Goal: Task Accomplishment & Management: Use online tool/utility

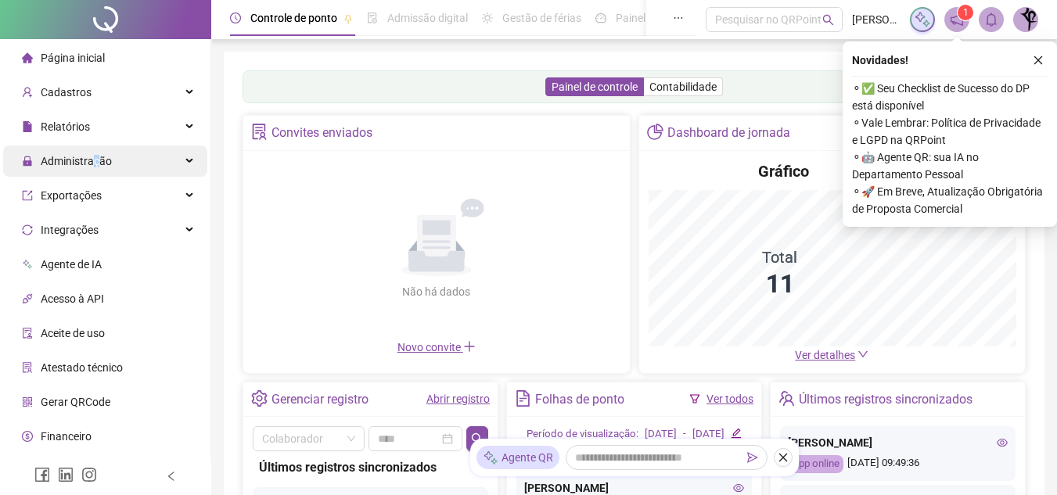
click at [95, 160] on span "Administração" at bounding box center [76, 161] width 71 height 13
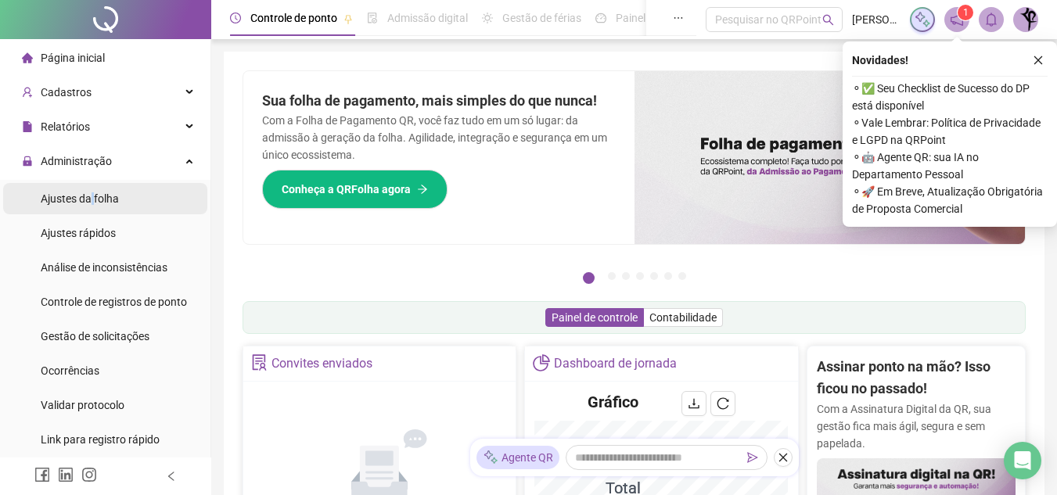
click at [94, 198] on span "Ajustes da folha" at bounding box center [80, 198] width 78 height 13
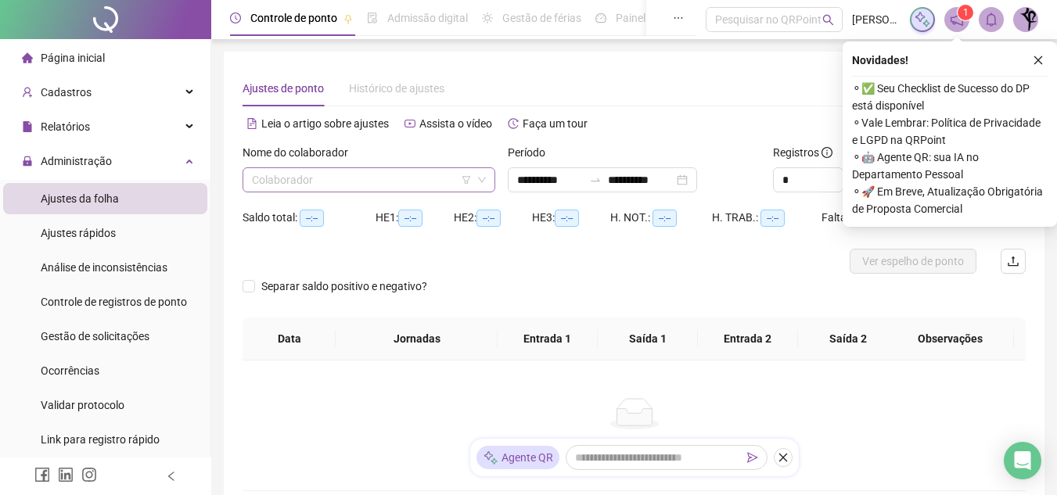
click at [378, 185] on input "search" at bounding box center [362, 179] width 220 height 23
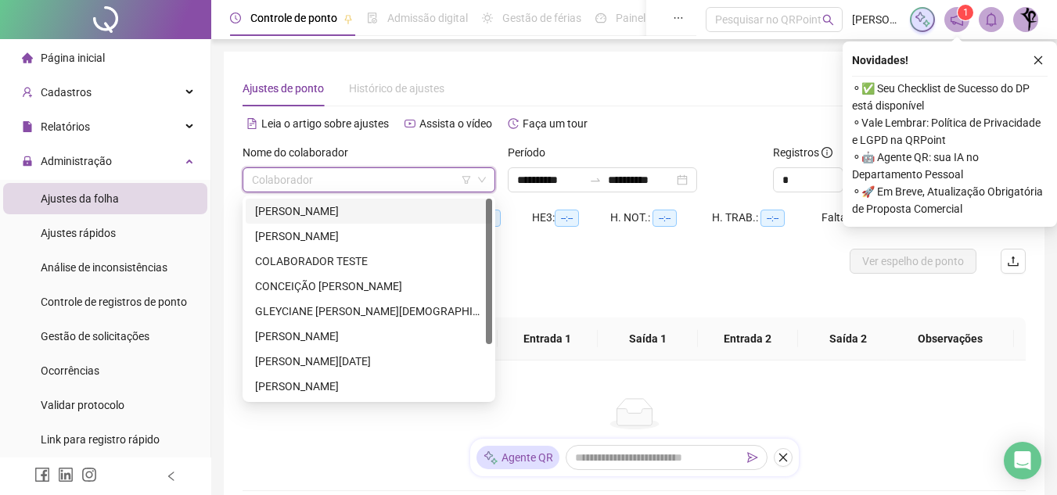
click at [337, 213] on div "[PERSON_NAME]" at bounding box center [369, 211] width 228 height 17
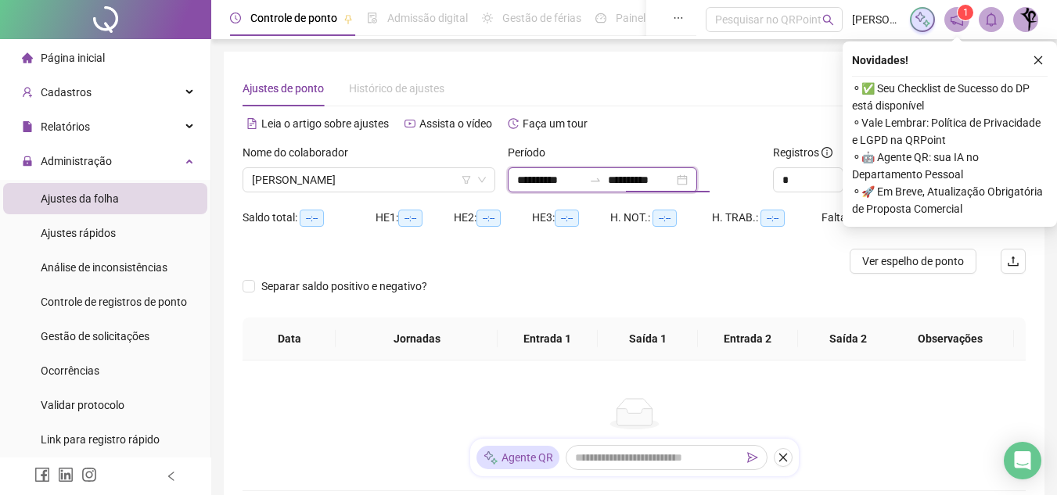
click at [659, 180] on input "**********" at bounding box center [641, 179] width 66 height 17
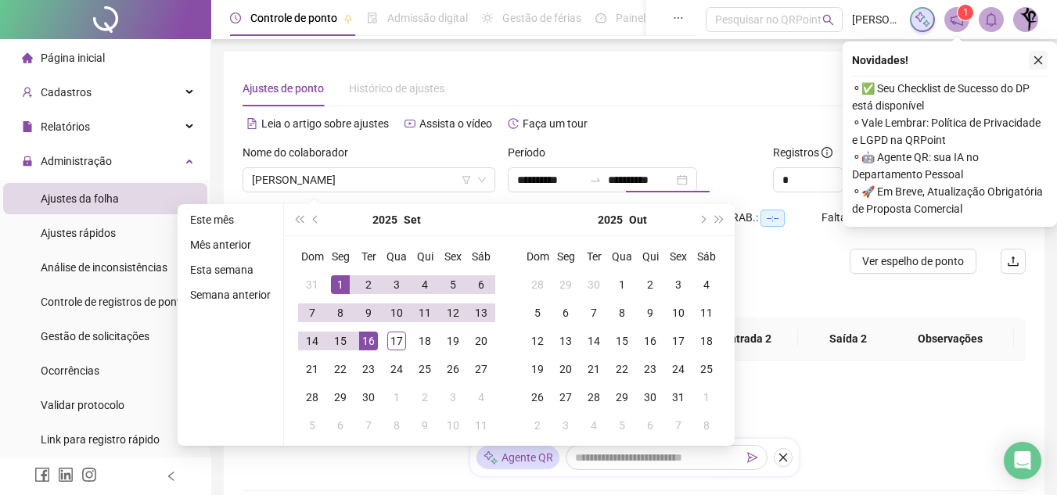
click at [1040, 56] on icon "close" at bounding box center [1038, 60] width 11 height 11
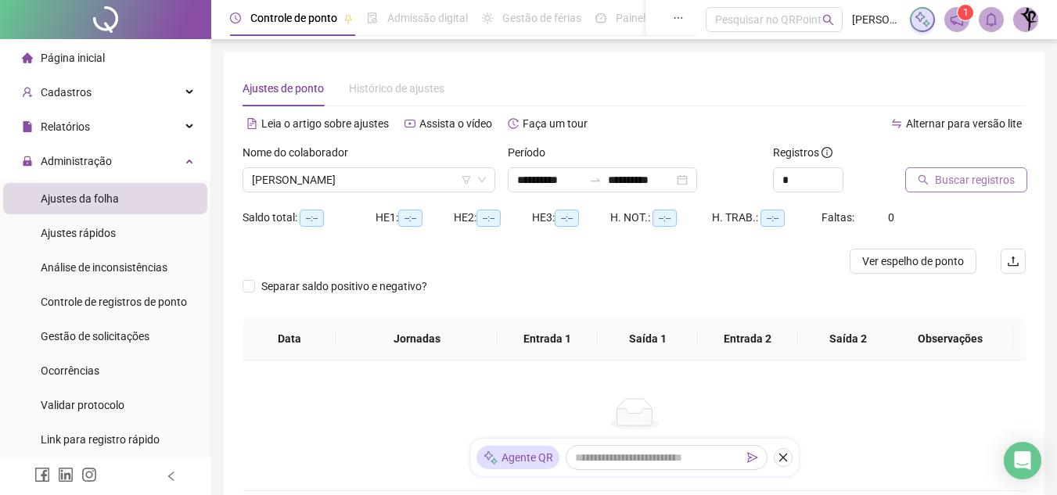
click at [951, 177] on span "Buscar registros" at bounding box center [975, 179] width 80 height 17
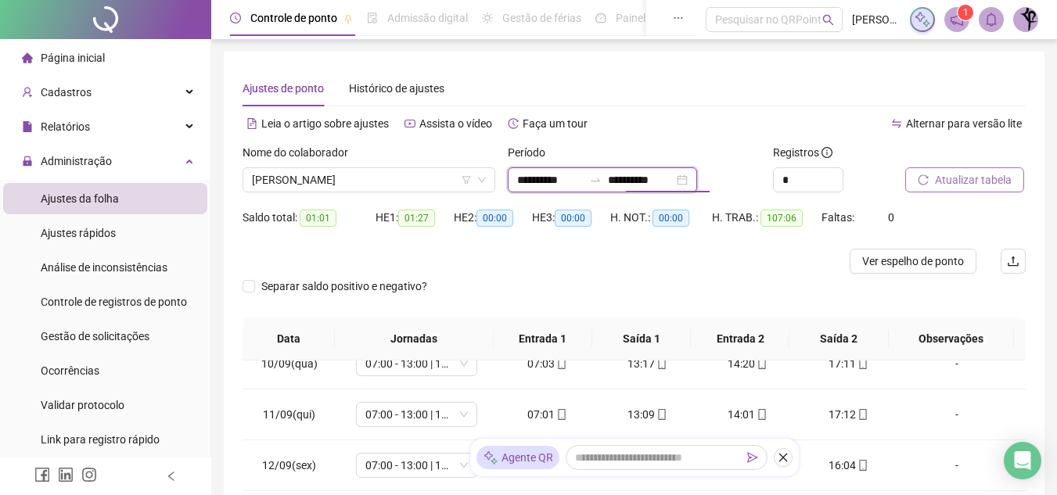
click at [666, 185] on input "**********" at bounding box center [641, 179] width 66 height 17
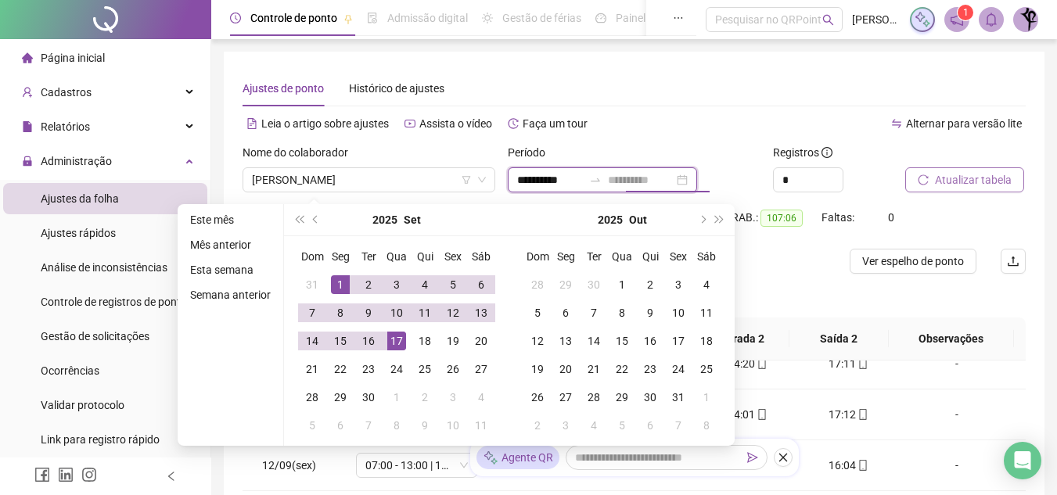
type input "**********"
click at [397, 340] on div "17" at bounding box center [396, 341] width 19 height 19
type input "**********"
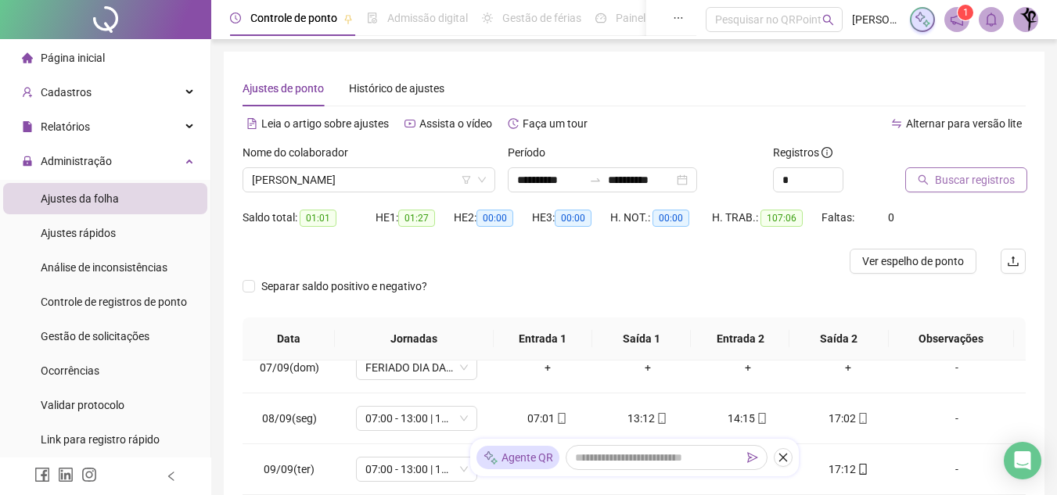
click at [1004, 182] on span "Buscar registros" at bounding box center [975, 179] width 80 height 17
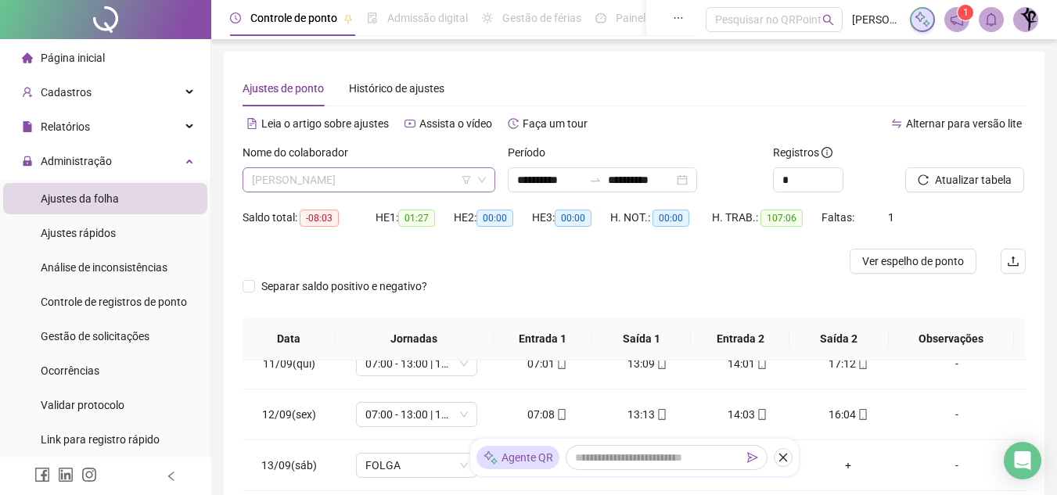
click at [342, 175] on span "[PERSON_NAME]" at bounding box center [369, 179] width 234 height 23
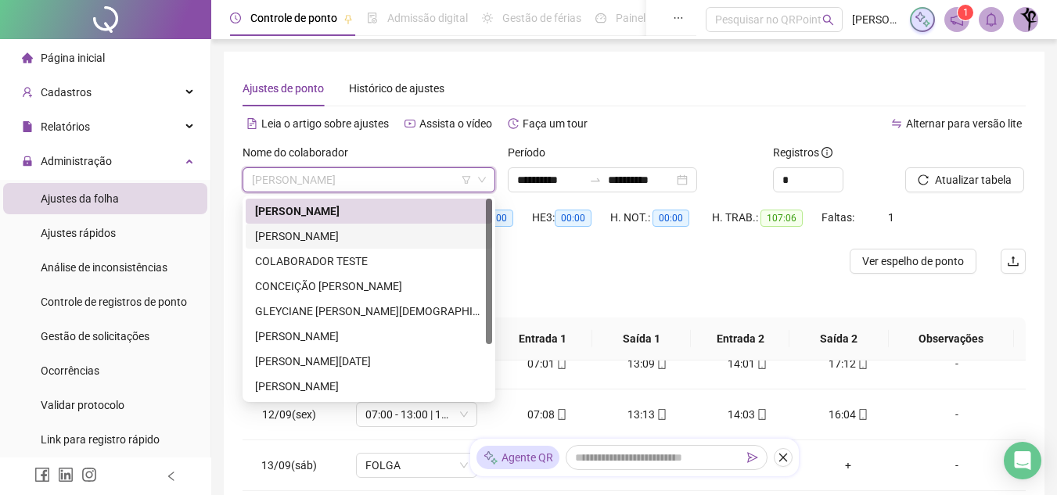
click at [319, 239] on div "[PERSON_NAME]" at bounding box center [369, 236] width 228 height 17
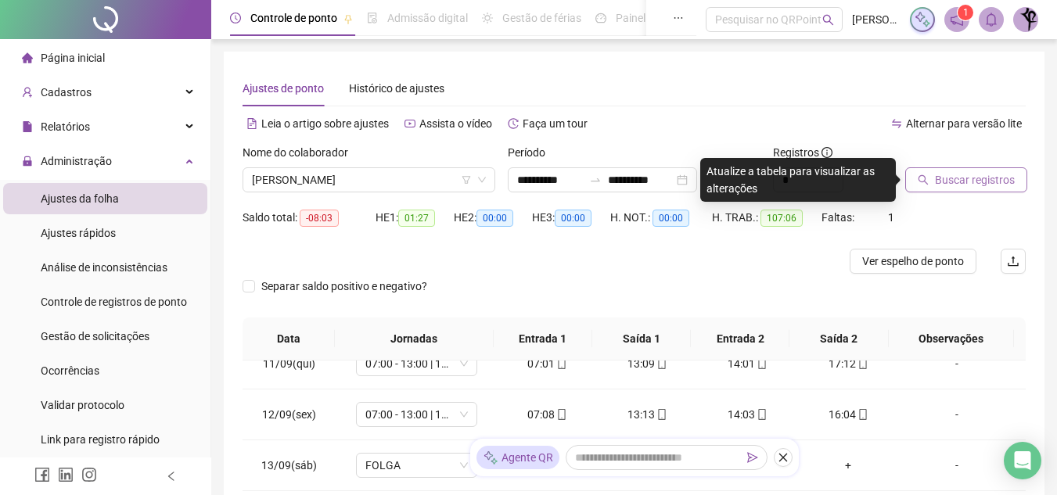
click at [987, 182] on span "Buscar registros" at bounding box center [975, 179] width 80 height 17
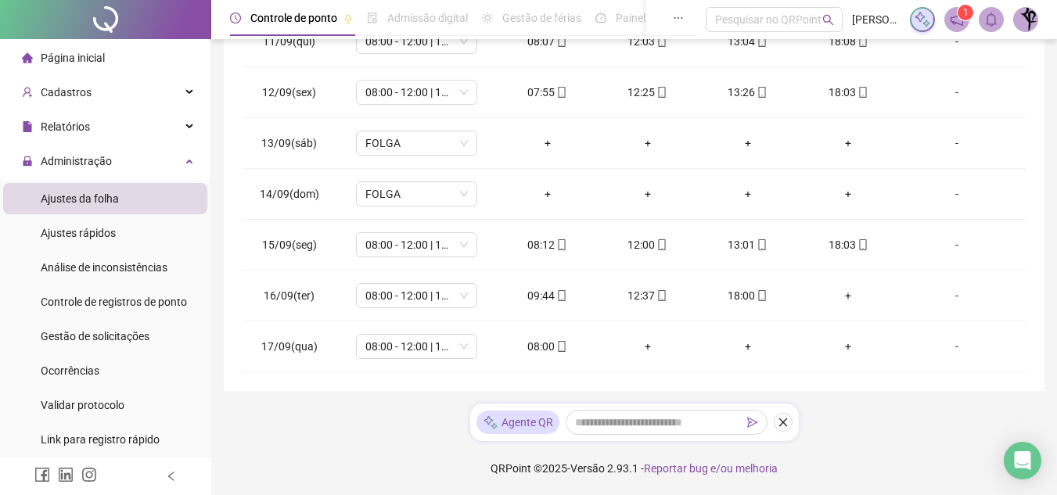
scroll to position [386, 0]
click at [836, 295] on div "+" at bounding box center [847, 294] width 75 height 17
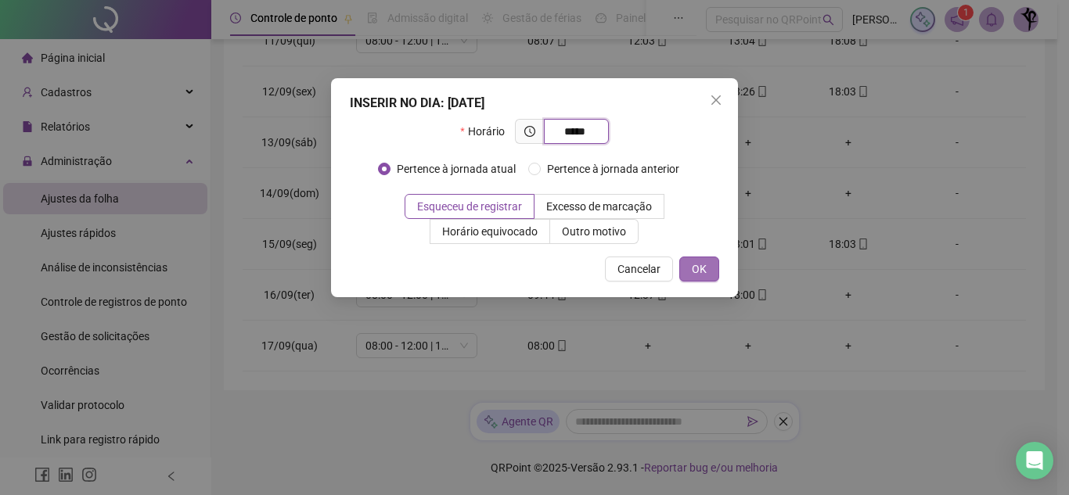
type input "*****"
click at [710, 269] on button "OK" at bounding box center [699, 269] width 40 height 25
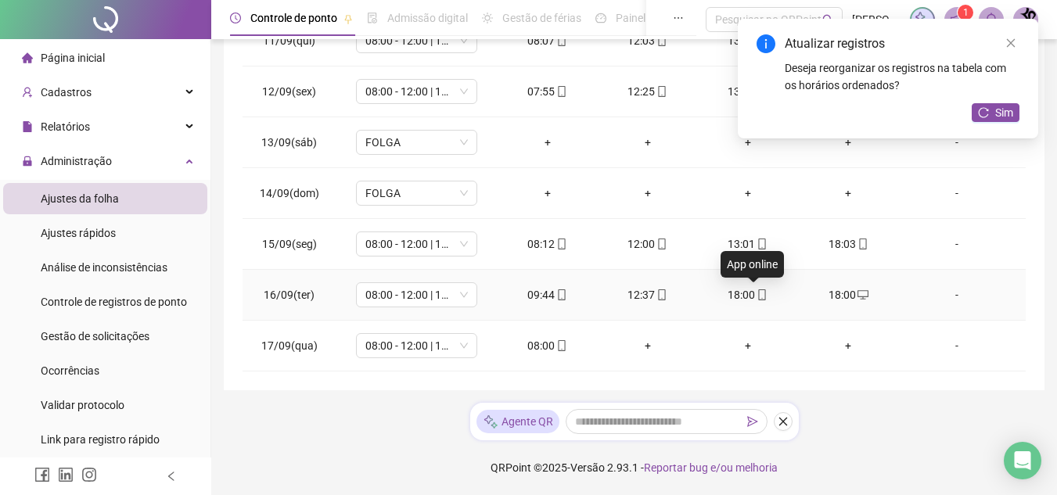
click at [756, 295] on icon "mobile" at bounding box center [761, 294] width 11 height 11
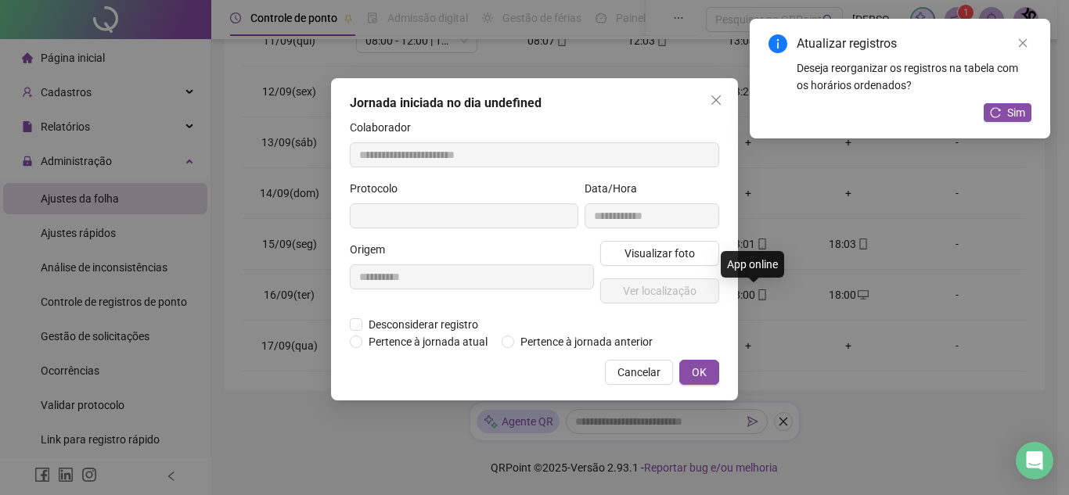
type input "**********"
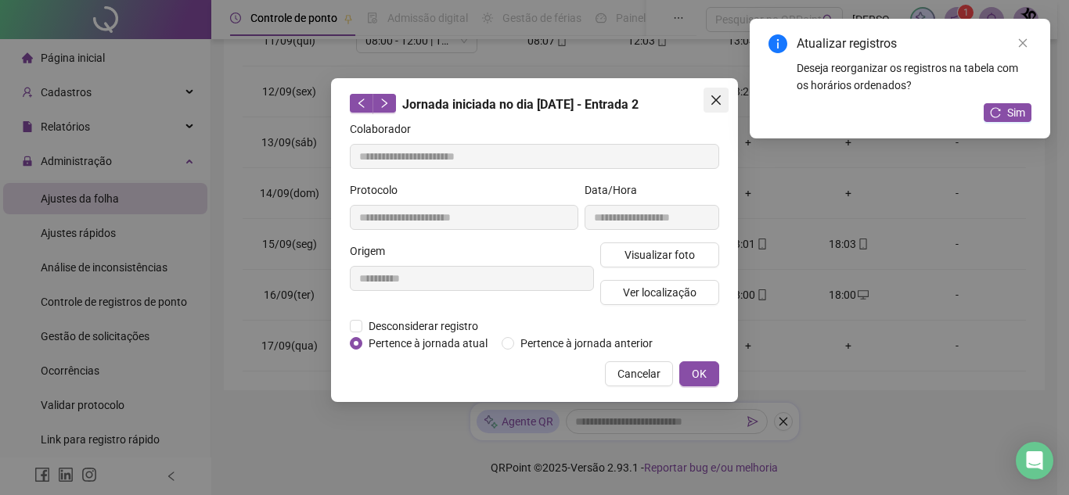
click at [721, 95] on icon "close" at bounding box center [716, 100] width 13 height 13
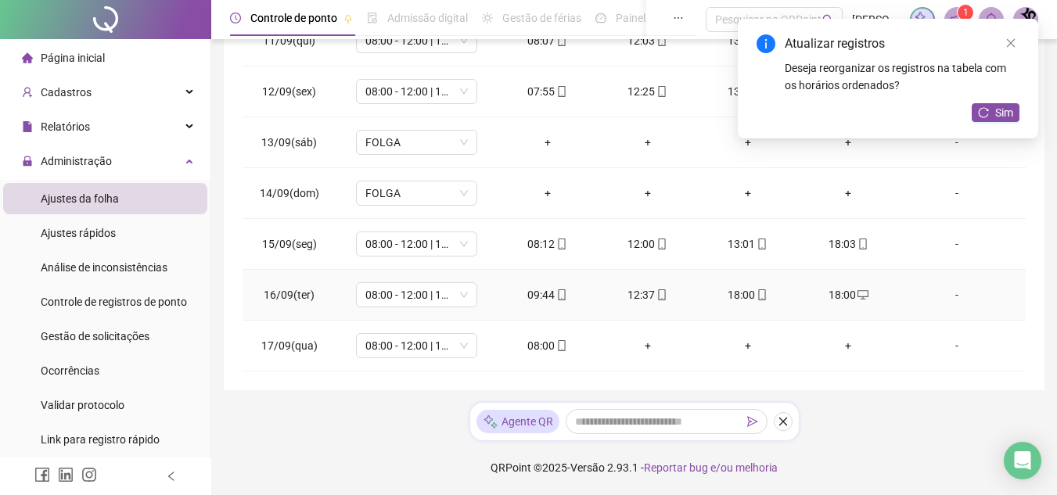
click at [735, 290] on div "18:00" at bounding box center [747, 294] width 75 height 17
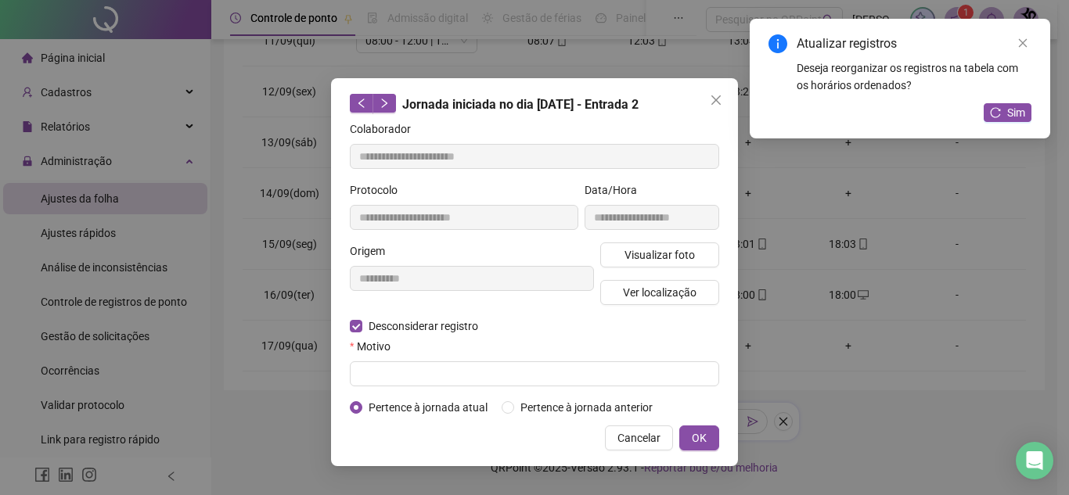
click at [386, 390] on form "**********" at bounding box center [534, 268] width 369 height 296
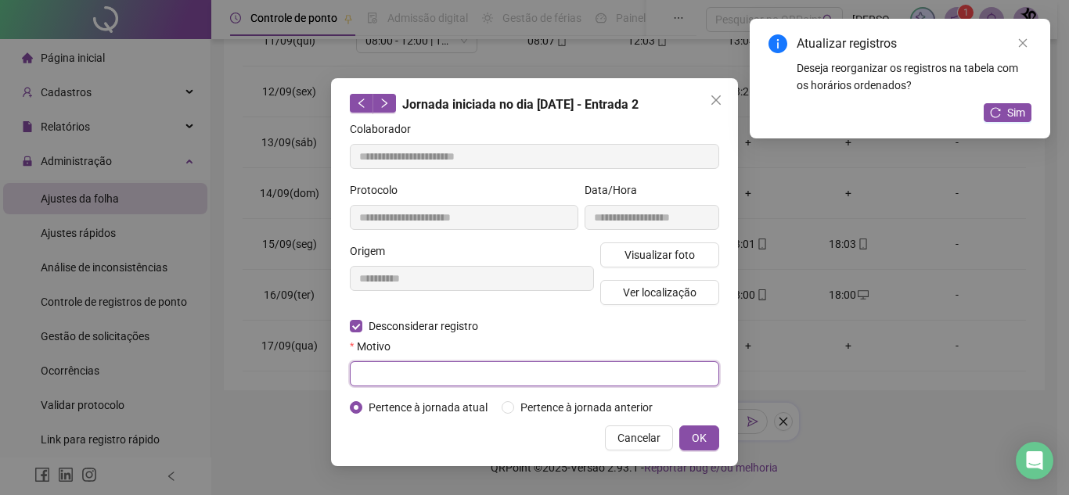
click at [387, 370] on input "text" at bounding box center [534, 373] width 369 height 25
type input "**********"
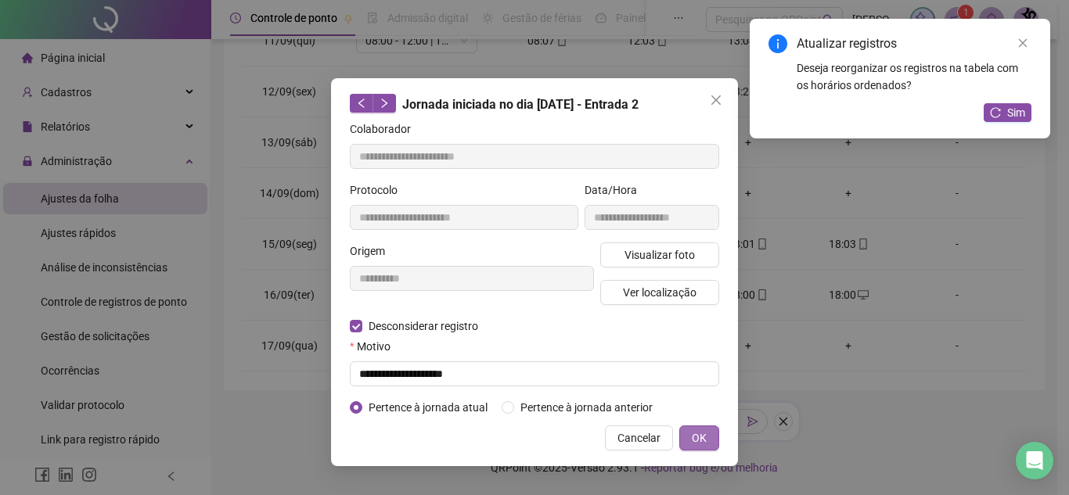
click at [706, 443] on span "OK" at bounding box center [699, 437] width 15 height 17
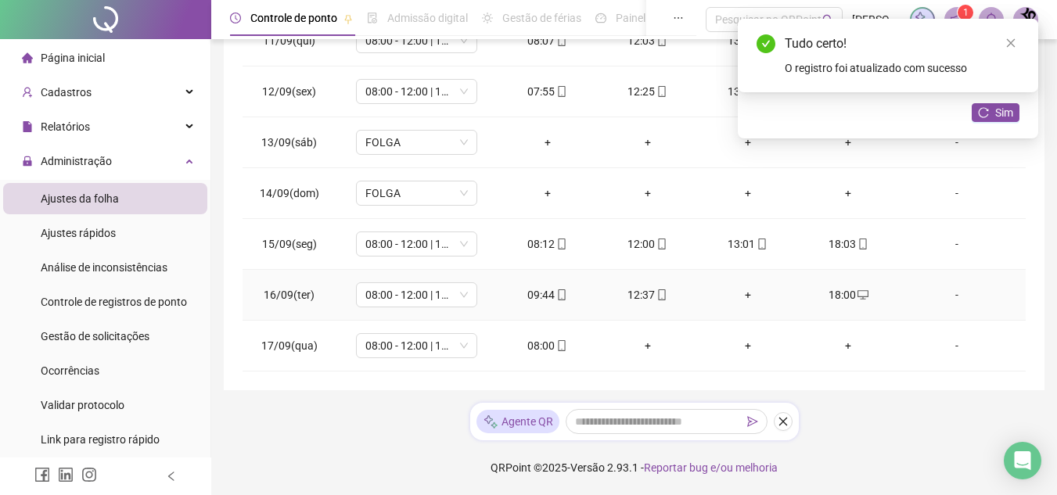
click at [745, 289] on div "+" at bounding box center [747, 294] width 75 height 17
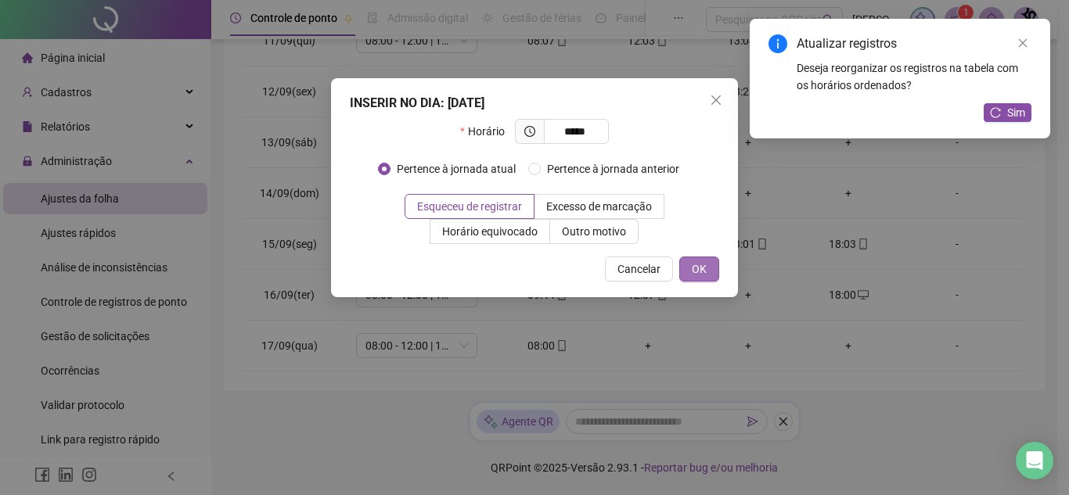
type input "*****"
click at [700, 272] on span "OK" at bounding box center [699, 269] width 15 height 17
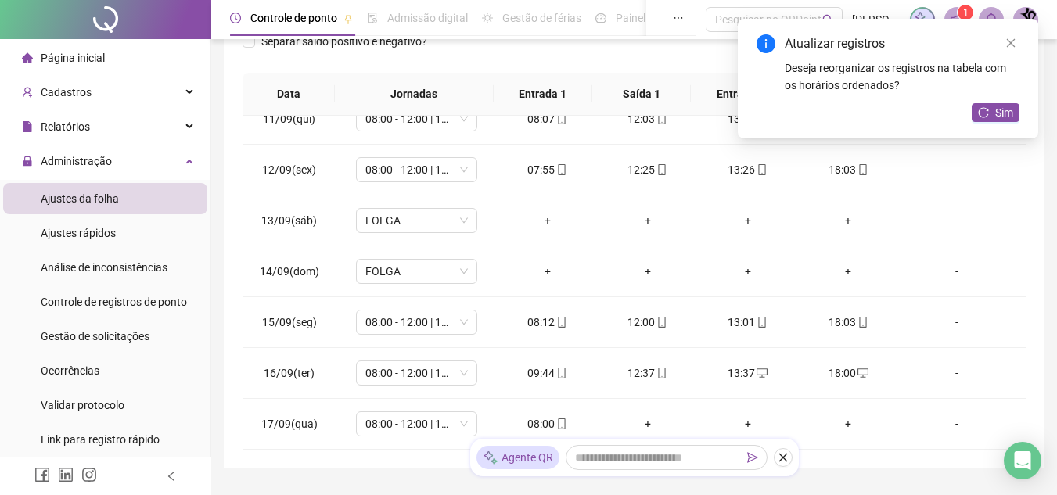
scroll to position [0, 0]
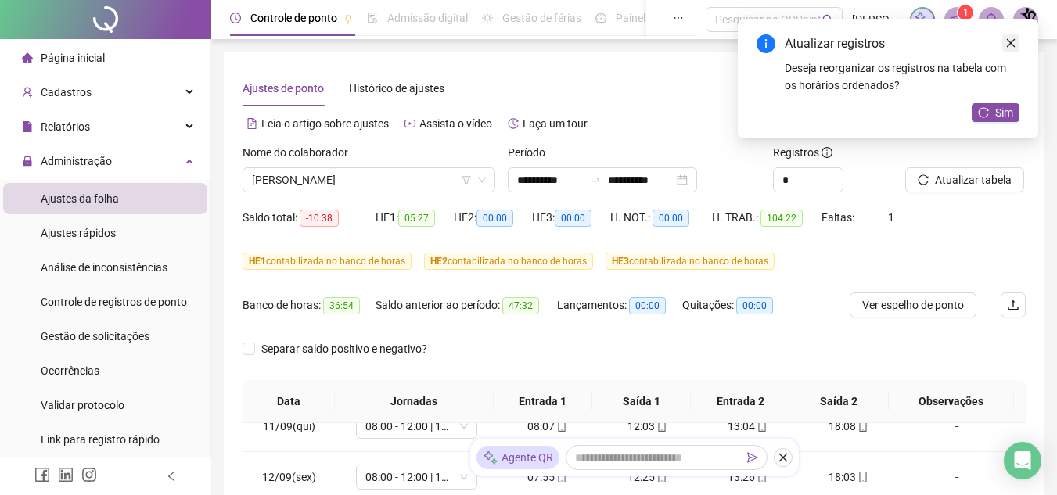
click at [1010, 41] on icon "close" at bounding box center [1010, 43] width 11 height 11
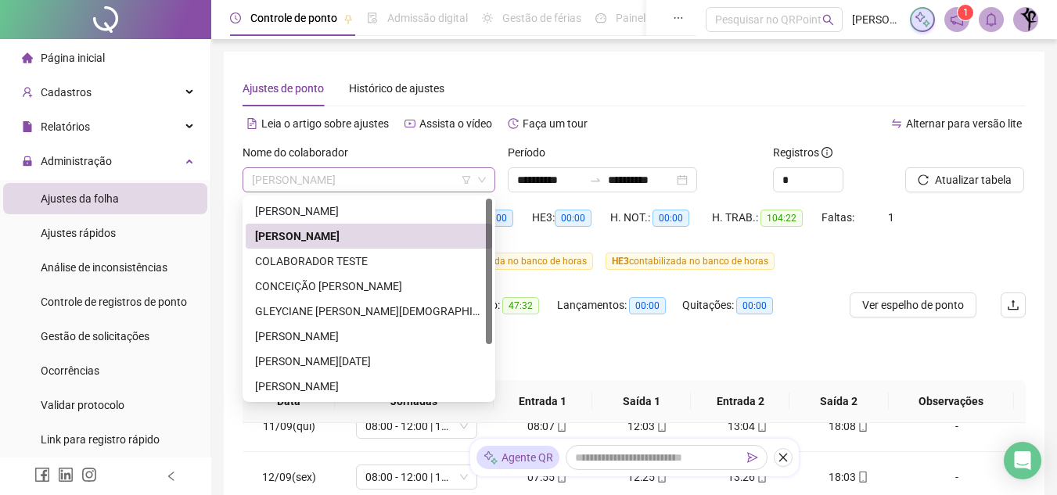
click at [423, 179] on span "[PERSON_NAME]" at bounding box center [369, 179] width 234 height 23
click at [311, 285] on div "CONCEIÇÃO [PERSON_NAME]" at bounding box center [369, 286] width 228 height 17
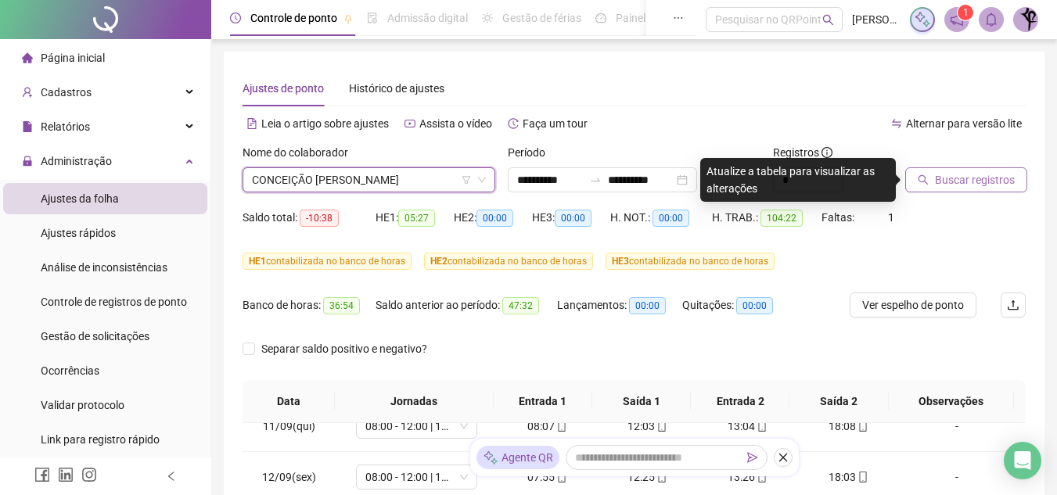
click at [979, 178] on span "Buscar registros" at bounding box center [975, 179] width 80 height 17
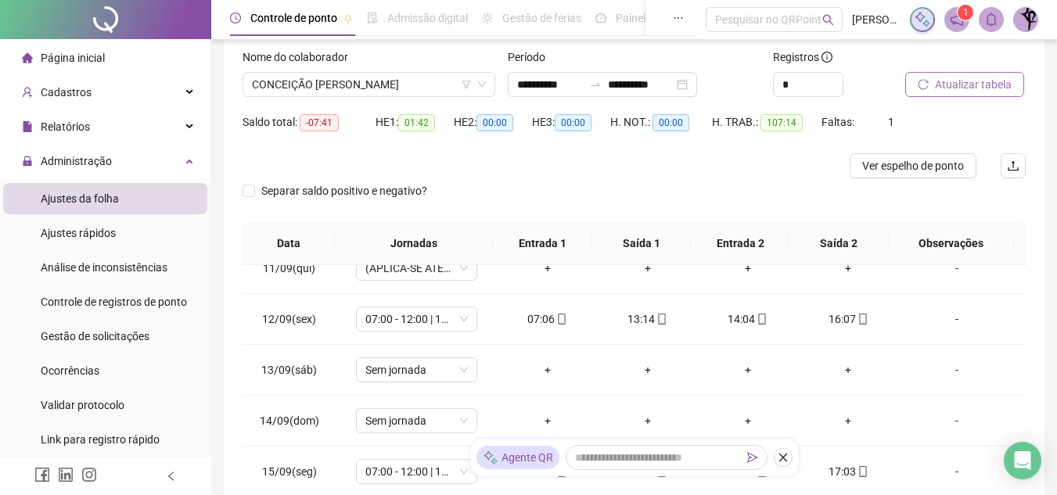
scroll to position [63, 0]
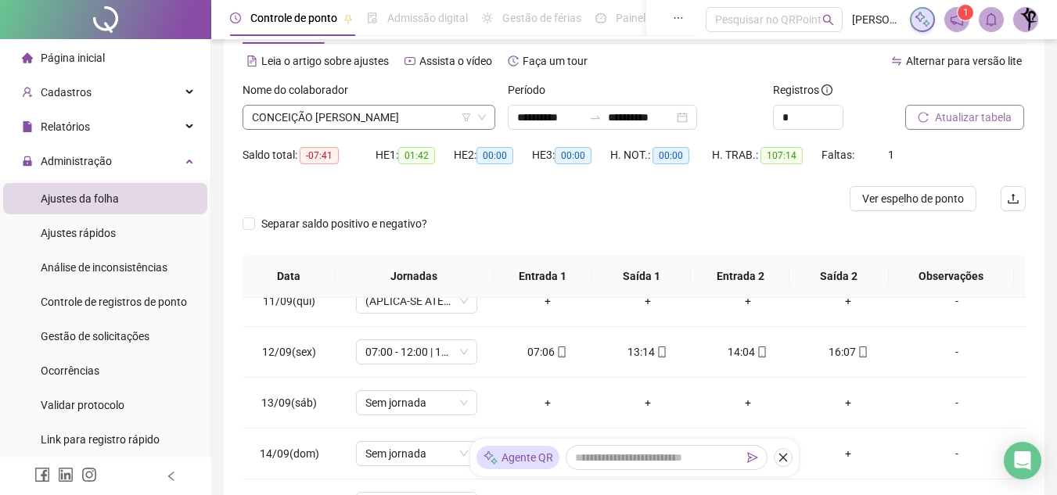
click at [435, 114] on span "CONCEIÇÃO [PERSON_NAME]" at bounding box center [369, 117] width 234 height 23
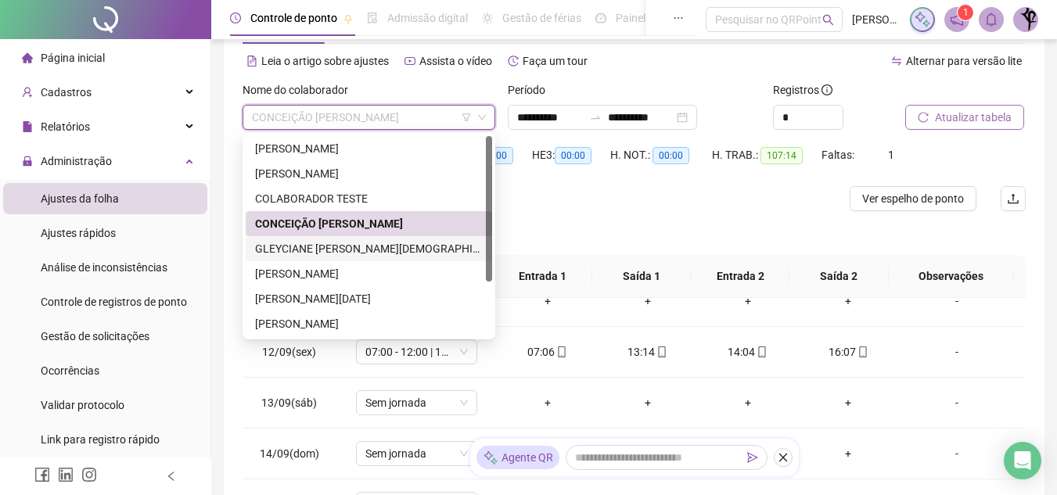
click at [357, 245] on div "GLEYCIANE [PERSON_NAME][DEMOGRAPHIC_DATA]" at bounding box center [369, 248] width 228 height 17
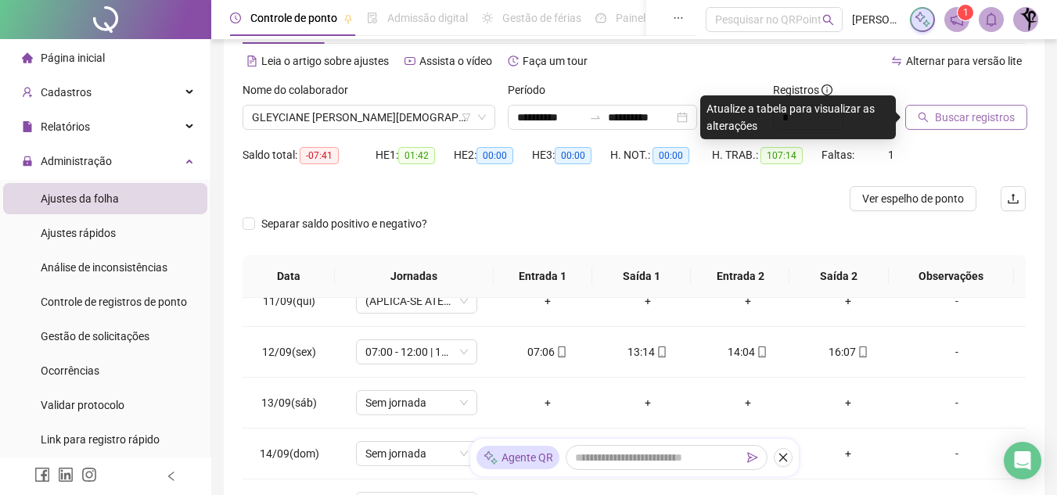
click at [1012, 118] on span "Buscar registros" at bounding box center [975, 117] width 80 height 17
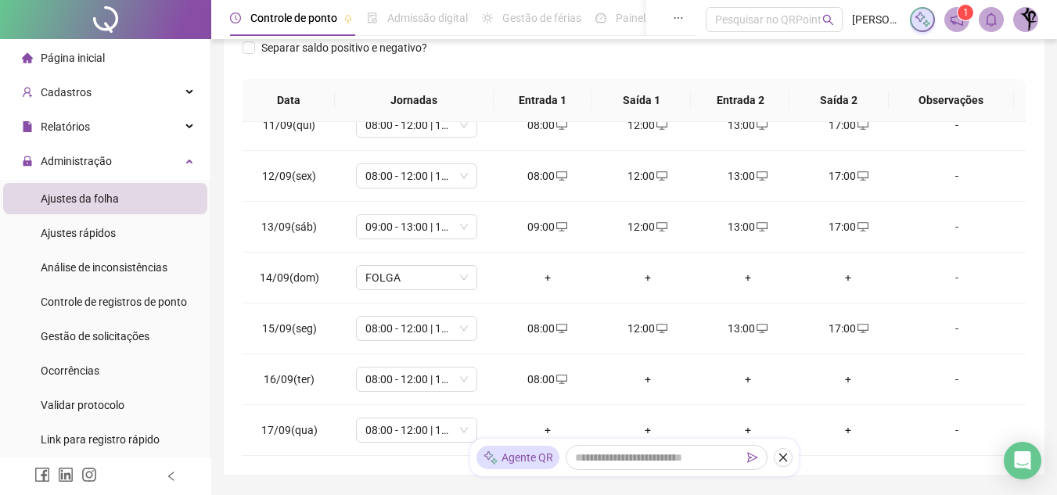
scroll to position [323, 0]
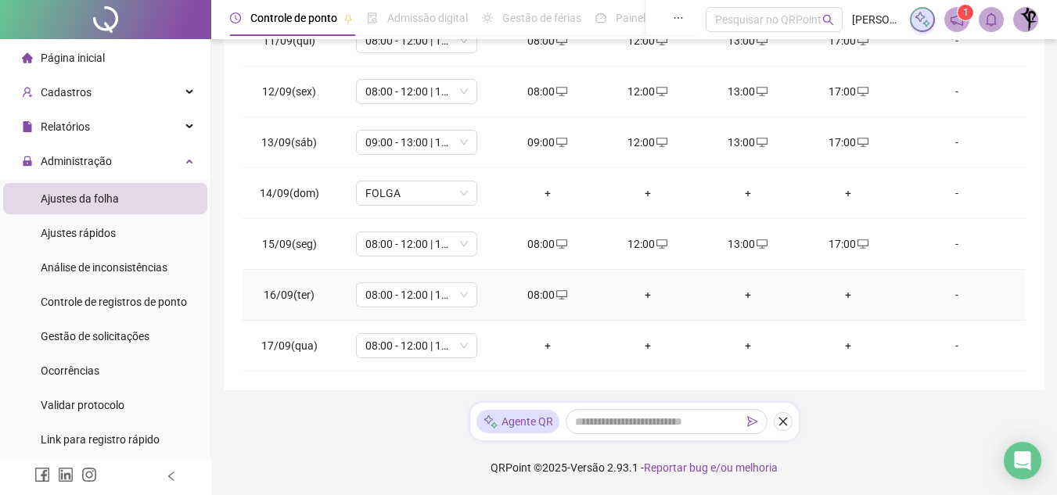
click at [648, 293] on div "+" at bounding box center [647, 294] width 75 height 17
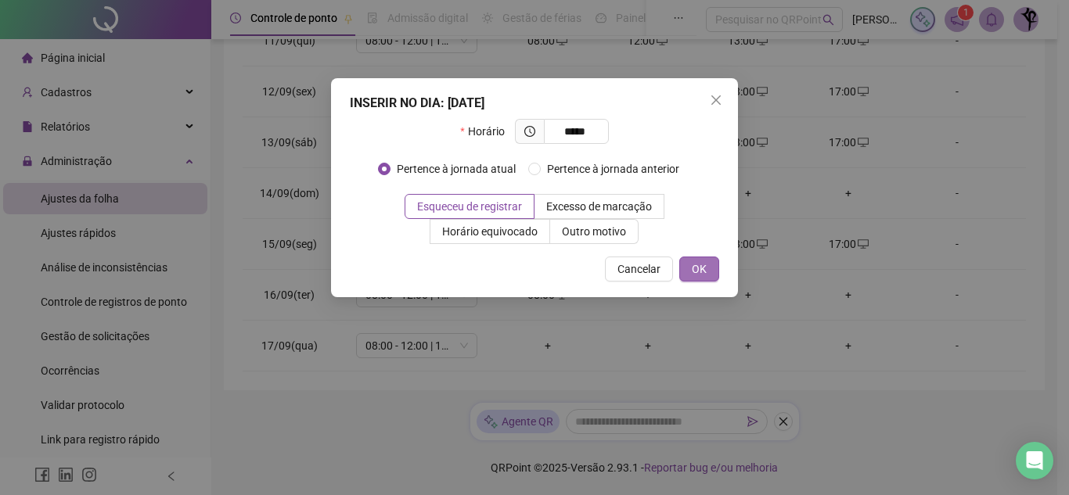
type input "*****"
click at [688, 269] on button "OK" at bounding box center [699, 269] width 40 height 25
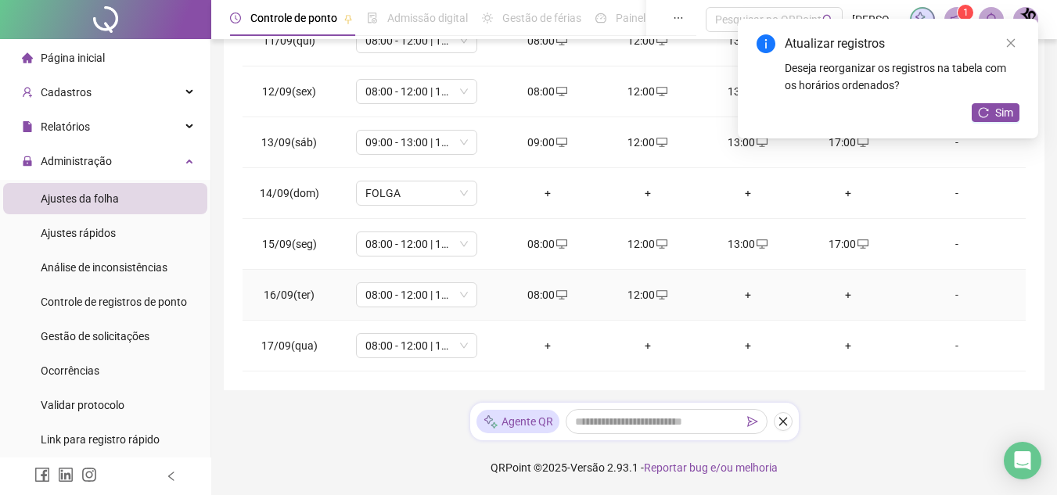
click at [746, 296] on div "+" at bounding box center [747, 294] width 75 height 17
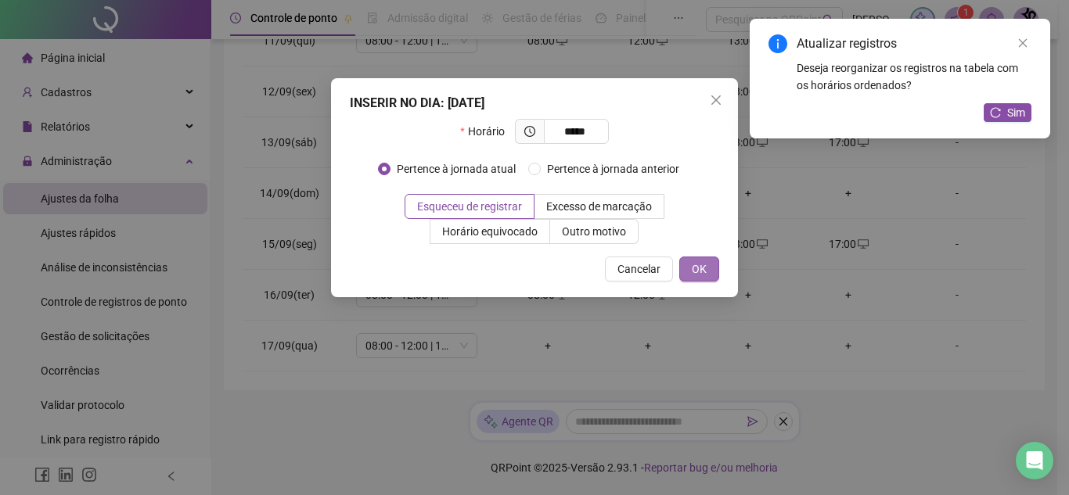
type input "*****"
click at [703, 268] on span "OK" at bounding box center [699, 269] width 15 height 17
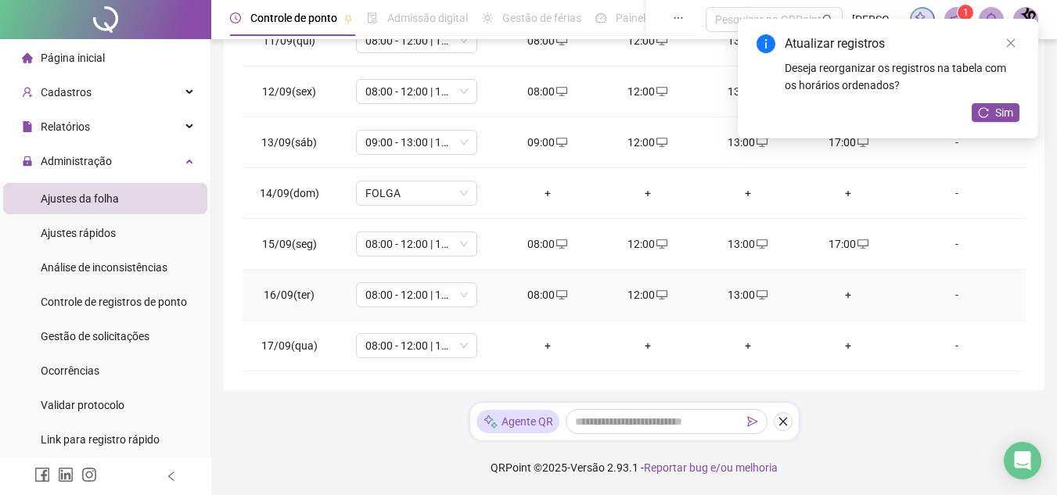
click at [837, 299] on div "+" at bounding box center [847, 294] width 75 height 17
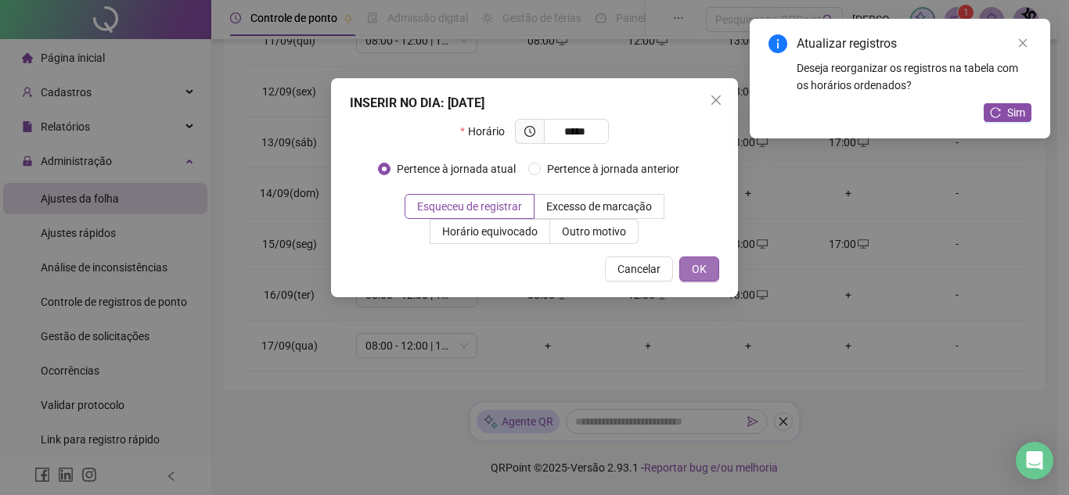
type input "*****"
click at [701, 275] on span "OK" at bounding box center [699, 269] width 15 height 17
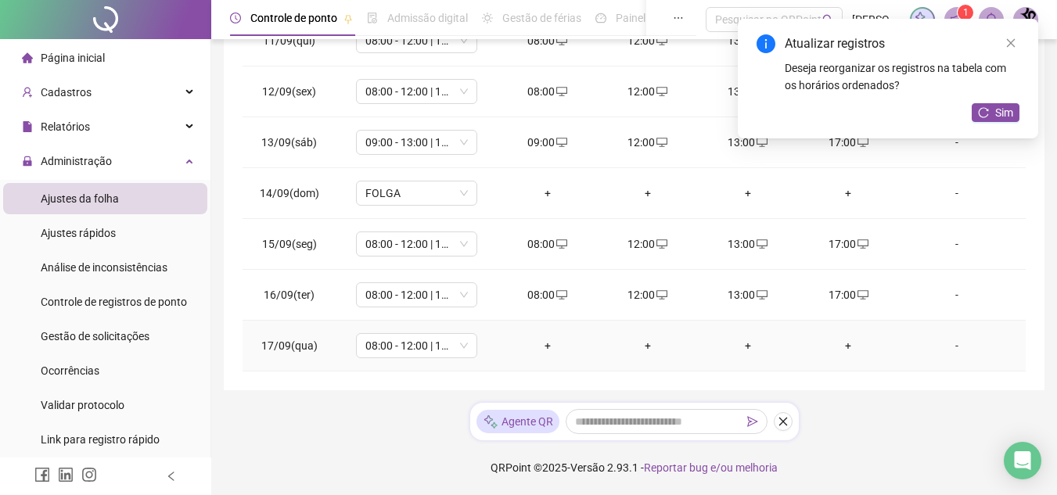
click at [544, 347] on div "+" at bounding box center [547, 345] width 75 height 17
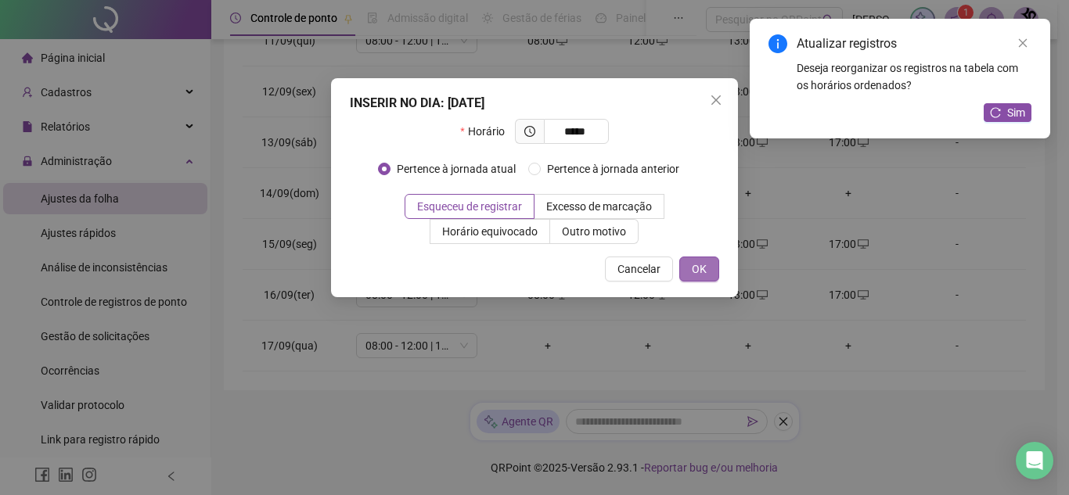
type input "*****"
click at [699, 275] on span "OK" at bounding box center [699, 269] width 15 height 17
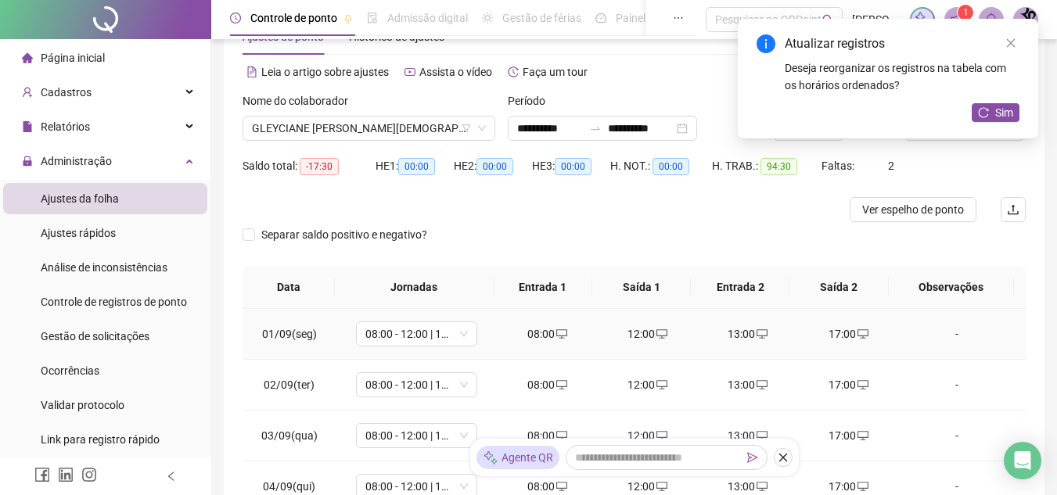
scroll to position [0, 0]
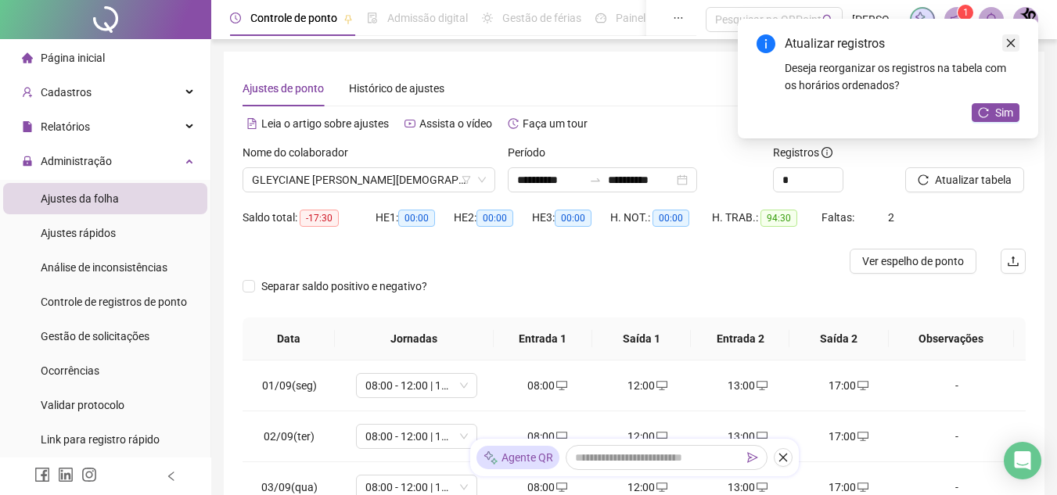
click at [1011, 37] on link "Close" at bounding box center [1010, 42] width 17 height 17
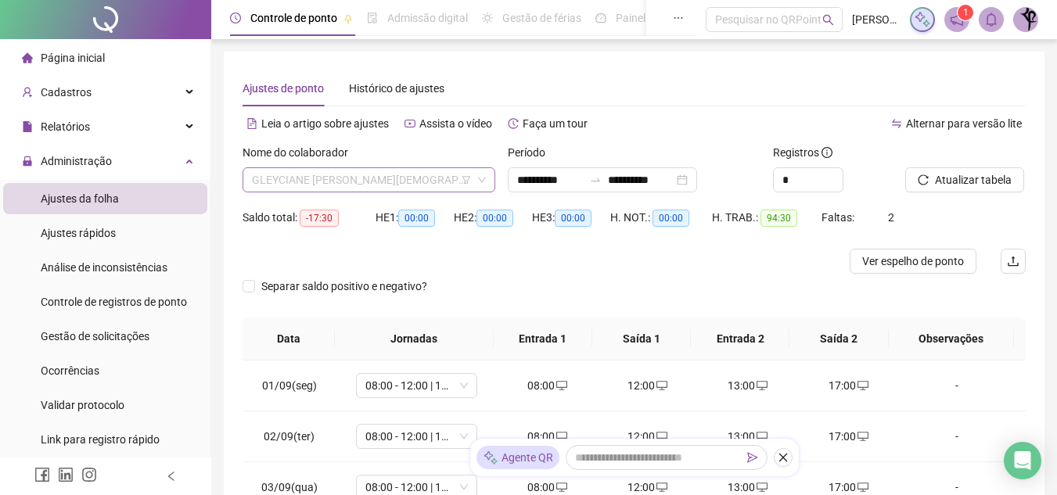
click at [403, 180] on span "GLEYCIANE [PERSON_NAME][DEMOGRAPHIC_DATA]" at bounding box center [369, 179] width 234 height 23
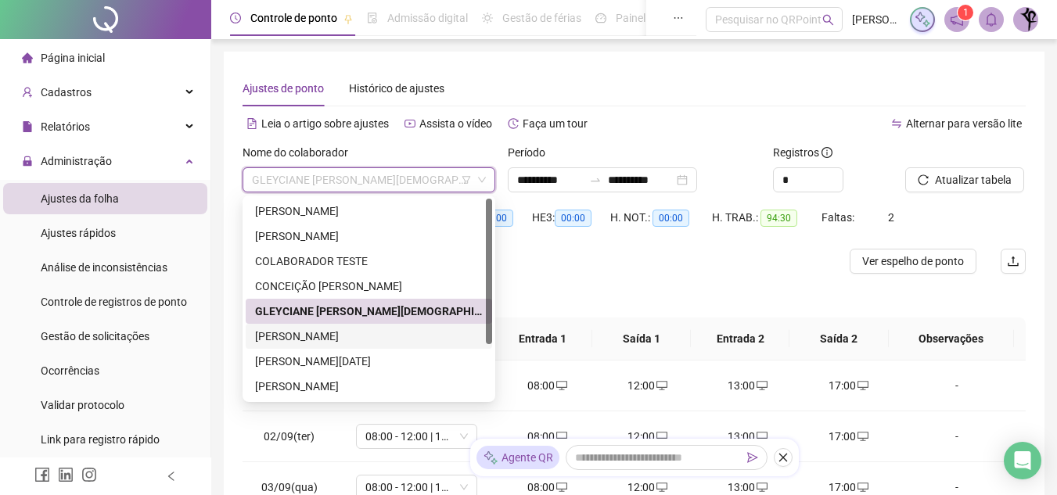
click at [390, 336] on div "[PERSON_NAME]" at bounding box center [369, 336] width 228 height 17
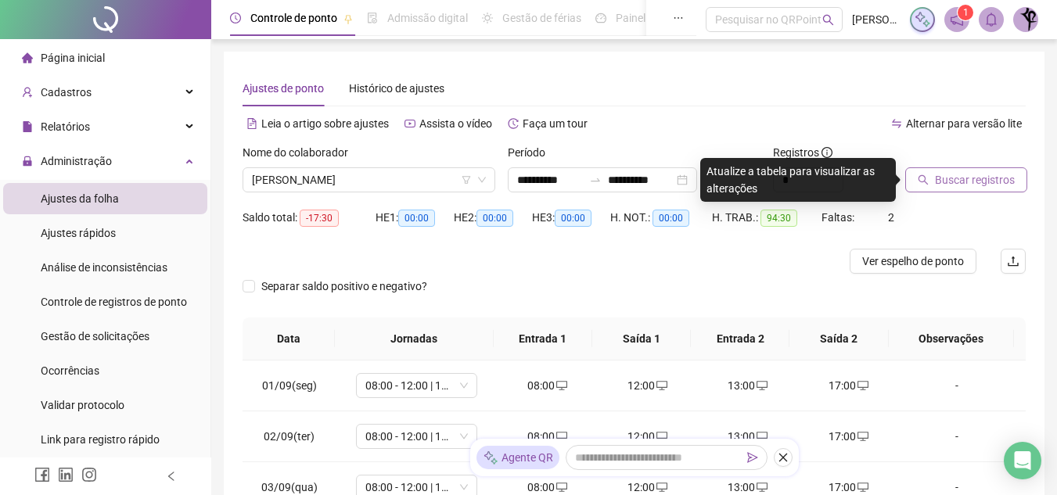
click at [996, 177] on span "Buscar registros" at bounding box center [975, 179] width 80 height 17
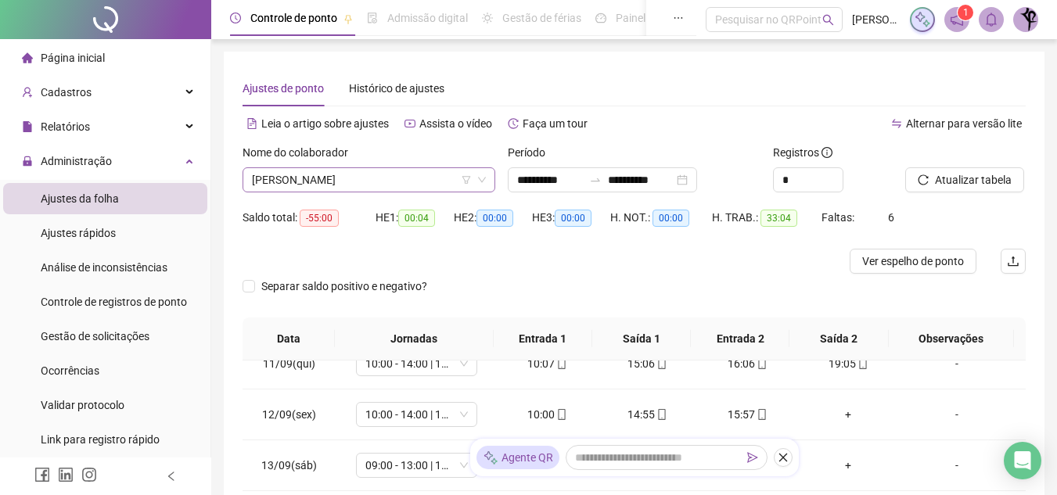
click at [404, 183] on span "[PERSON_NAME]" at bounding box center [369, 179] width 234 height 23
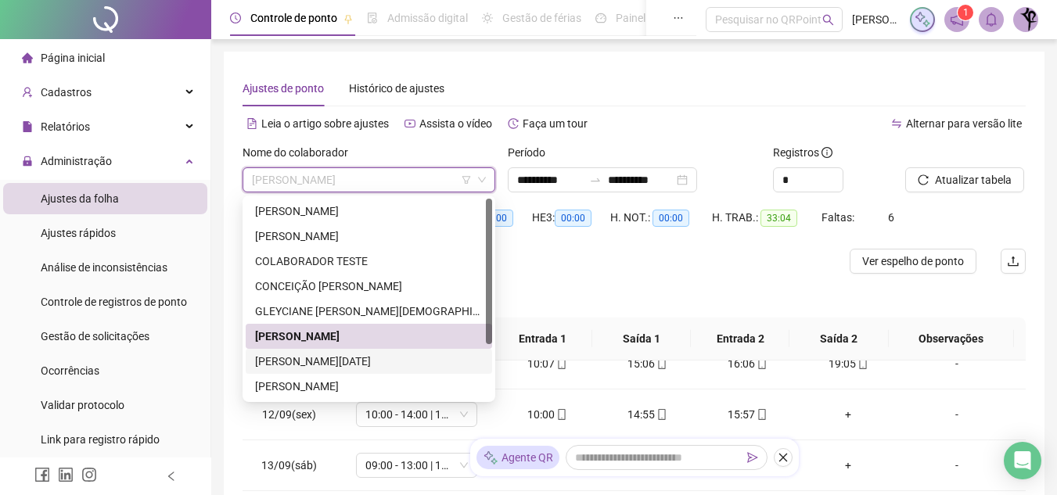
click at [403, 368] on div "[PERSON_NAME][DATE]" at bounding box center [369, 361] width 228 height 17
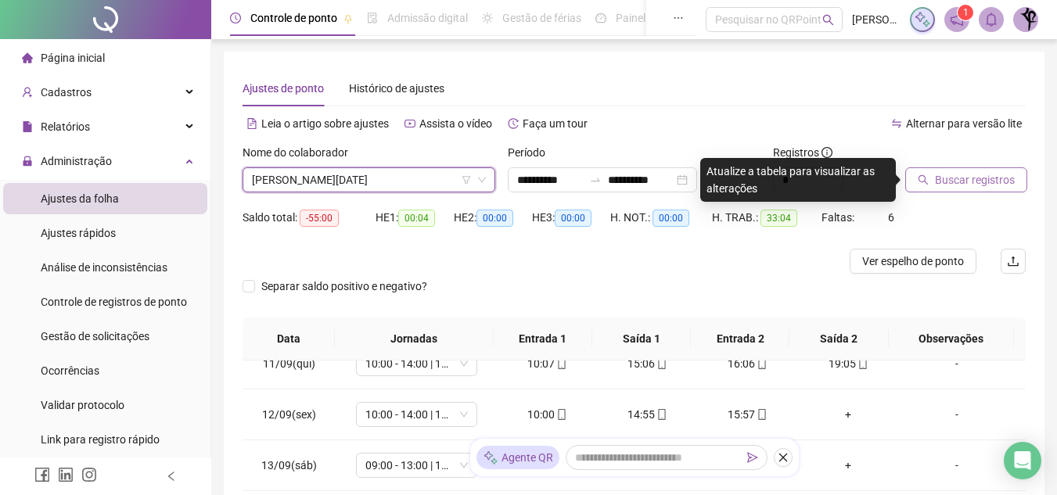
click at [969, 178] on span "Buscar registros" at bounding box center [975, 179] width 80 height 17
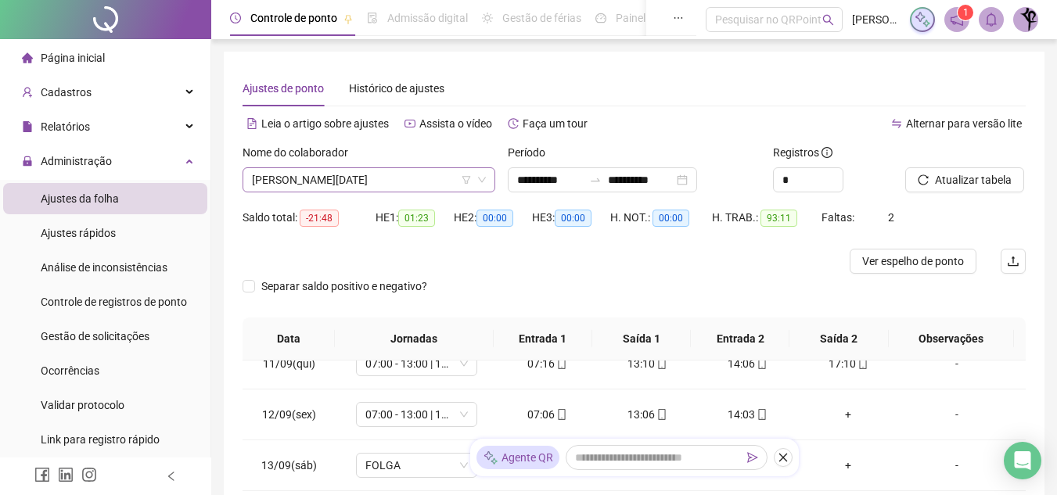
click at [415, 176] on span "[PERSON_NAME][DATE]" at bounding box center [369, 179] width 234 height 23
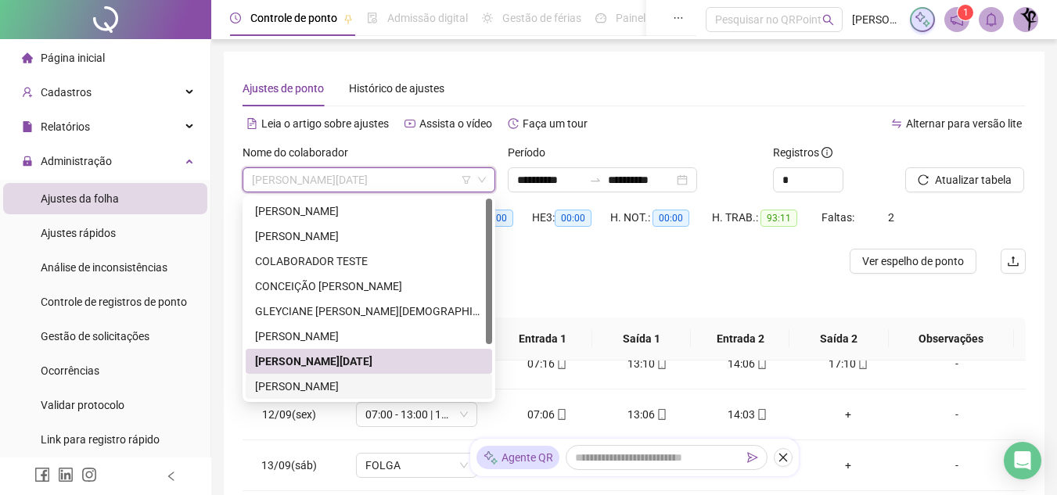
click at [405, 390] on div "[PERSON_NAME]" at bounding box center [369, 386] width 228 height 17
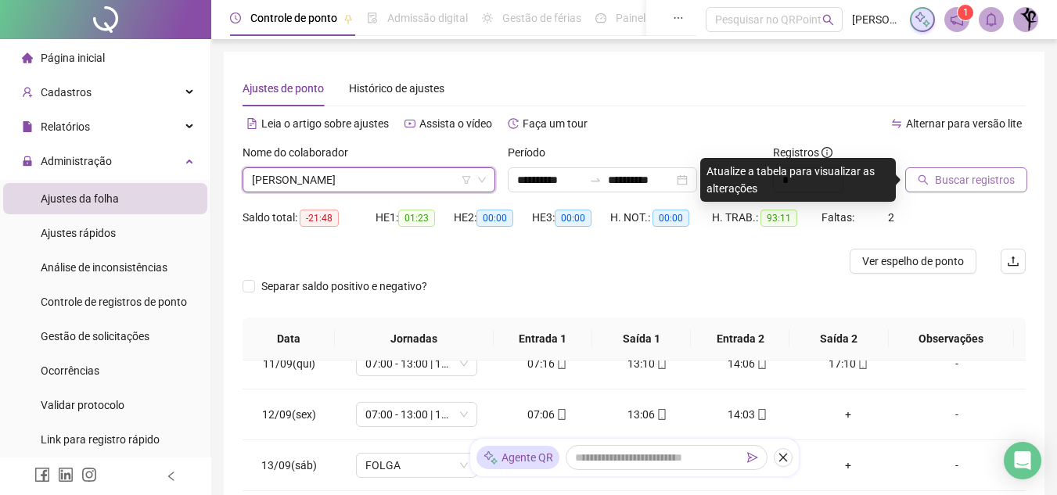
click at [1002, 181] on span "Buscar registros" at bounding box center [975, 179] width 80 height 17
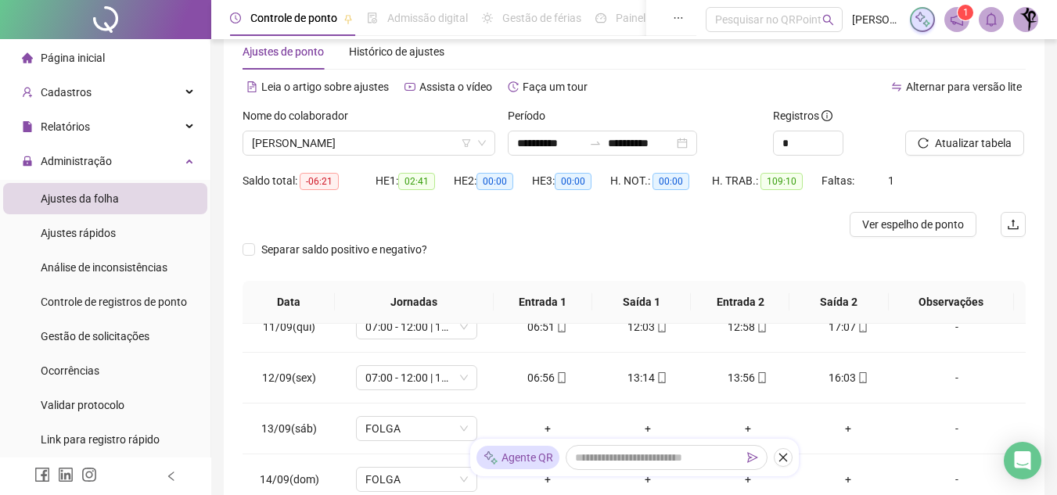
scroll to position [36, 0]
click at [388, 136] on span "[PERSON_NAME]" at bounding box center [369, 143] width 234 height 23
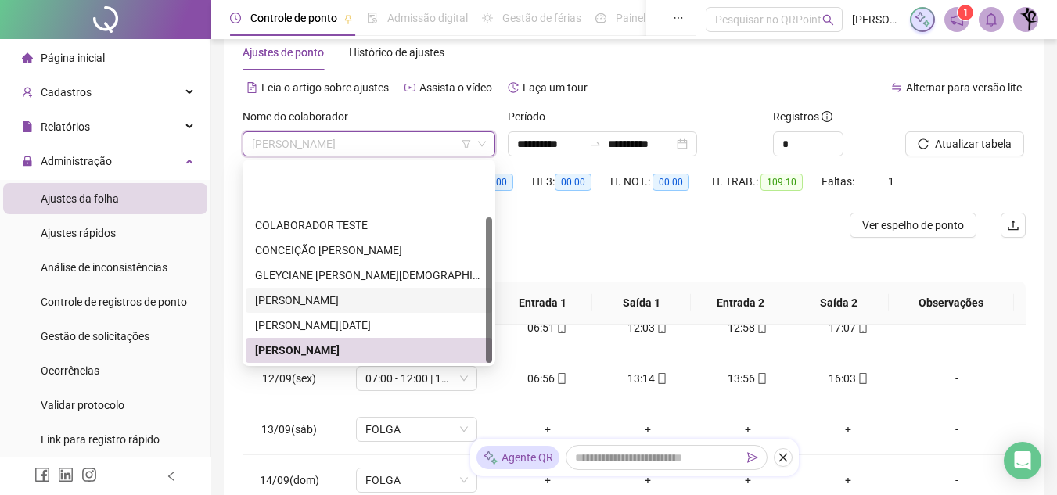
scroll to position [75, 0]
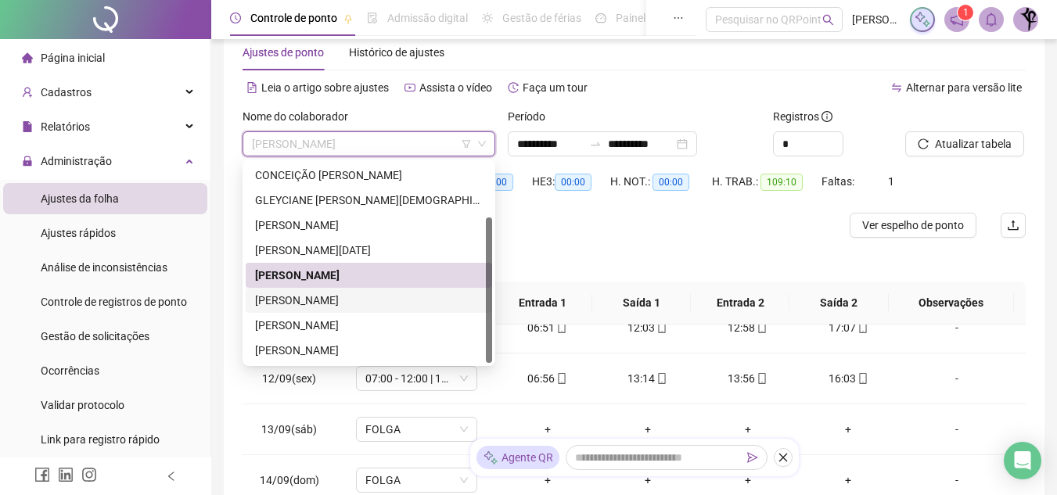
click at [424, 306] on div "[PERSON_NAME]" at bounding box center [369, 300] width 228 height 17
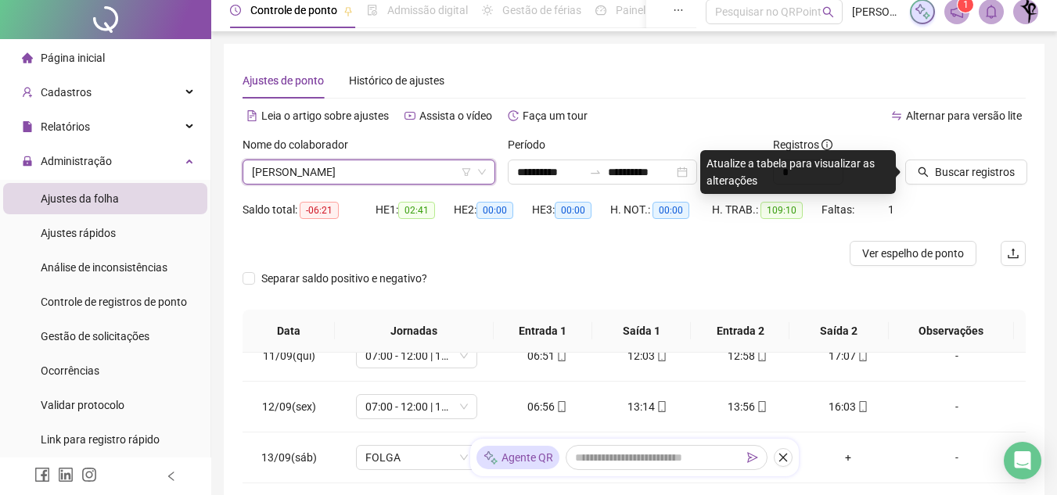
scroll to position [0, 0]
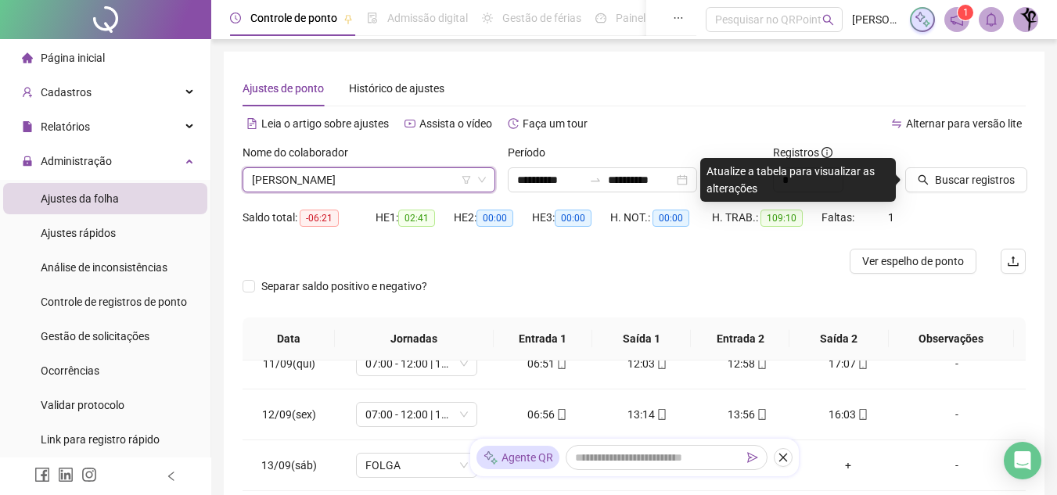
click at [396, 174] on span "[PERSON_NAME]" at bounding box center [369, 179] width 234 height 23
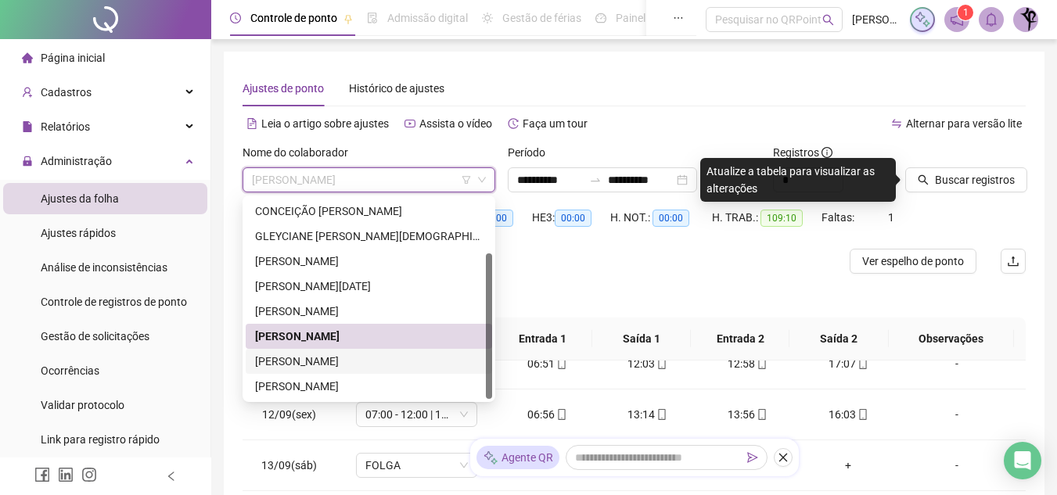
click at [338, 361] on div "[PERSON_NAME]" at bounding box center [369, 361] width 228 height 17
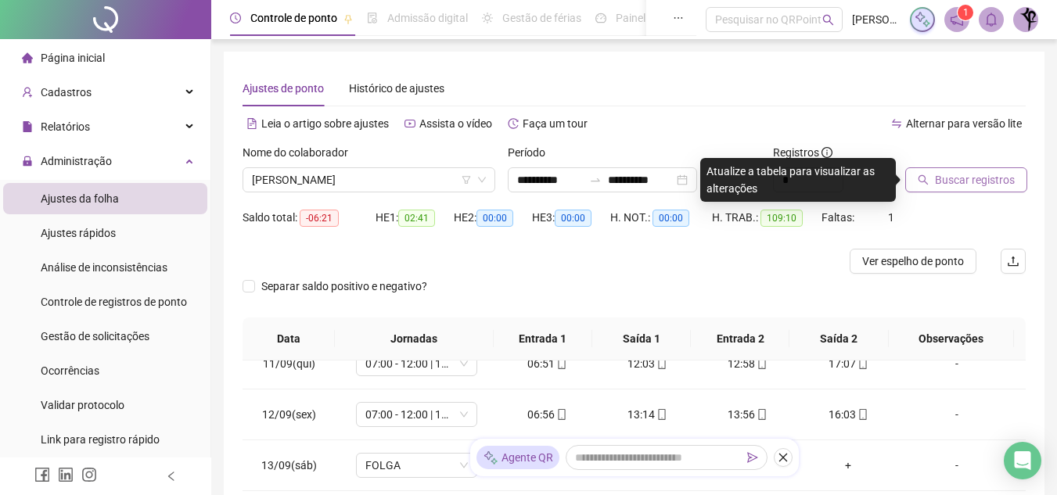
click at [1003, 185] on span "Buscar registros" at bounding box center [975, 179] width 80 height 17
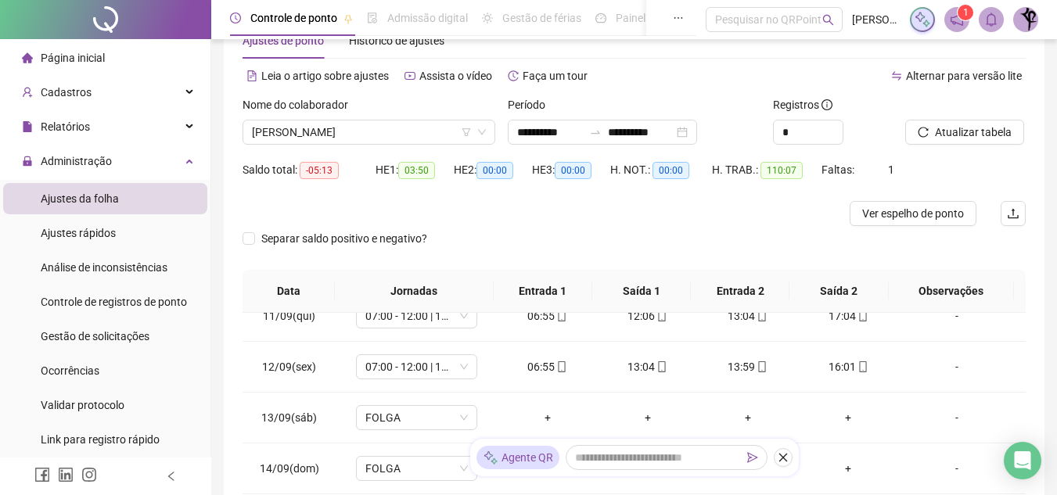
scroll to position [36, 0]
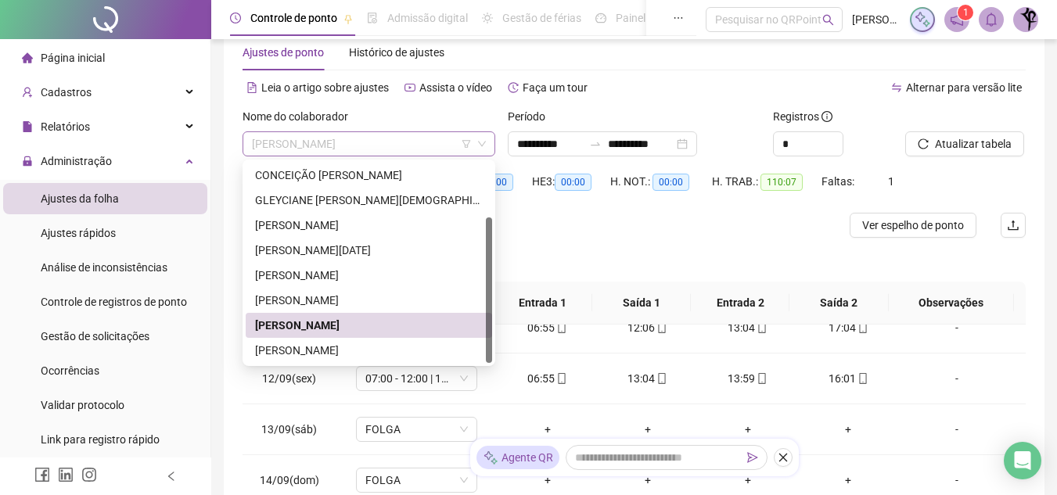
click at [441, 134] on span "[PERSON_NAME]" at bounding box center [369, 143] width 234 height 23
click at [426, 345] on div "[PERSON_NAME]" at bounding box center [369, 350] width 228 height 17
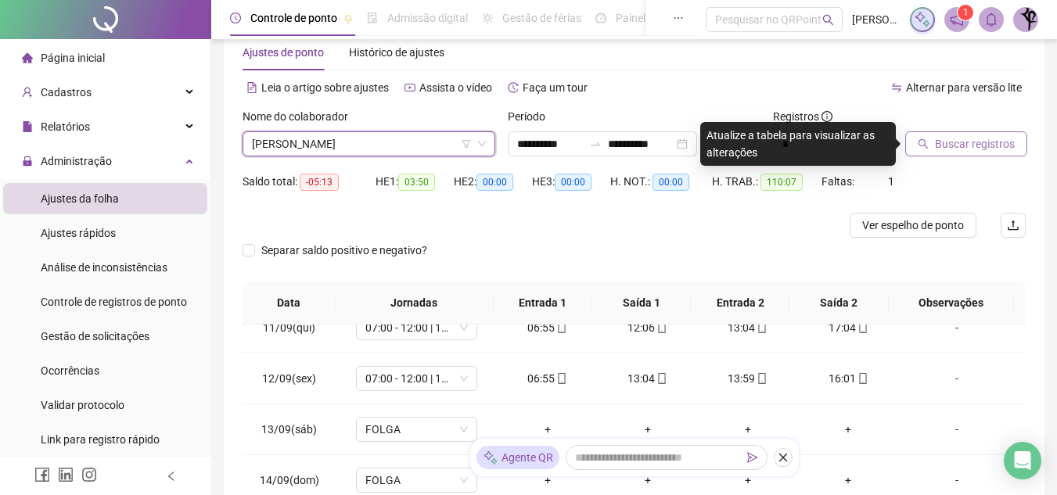
click at [975, 147] on span "Buscar registros" at bounding box center [975, 143] width 80 height 17
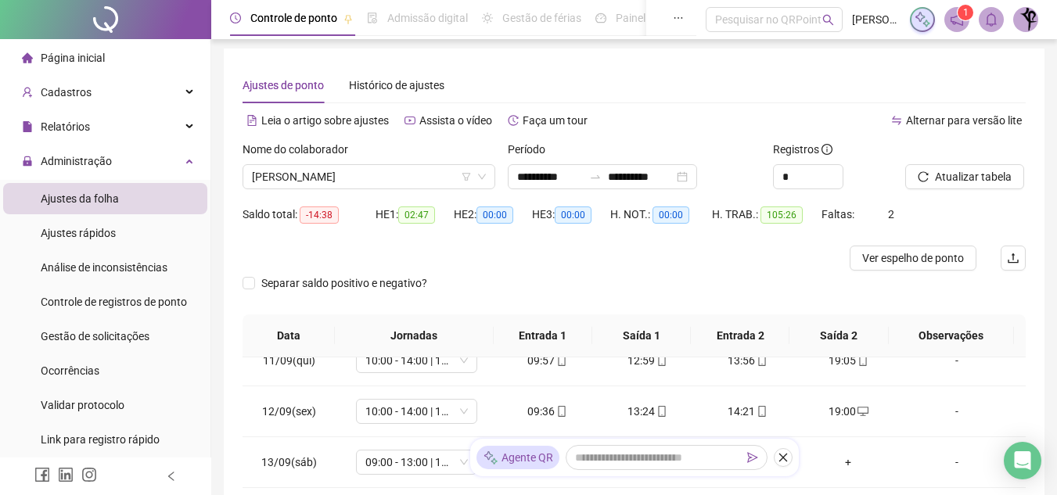
scroll to position [0, 0]
